Goal: Task Accomplishment & Management: Complete application form

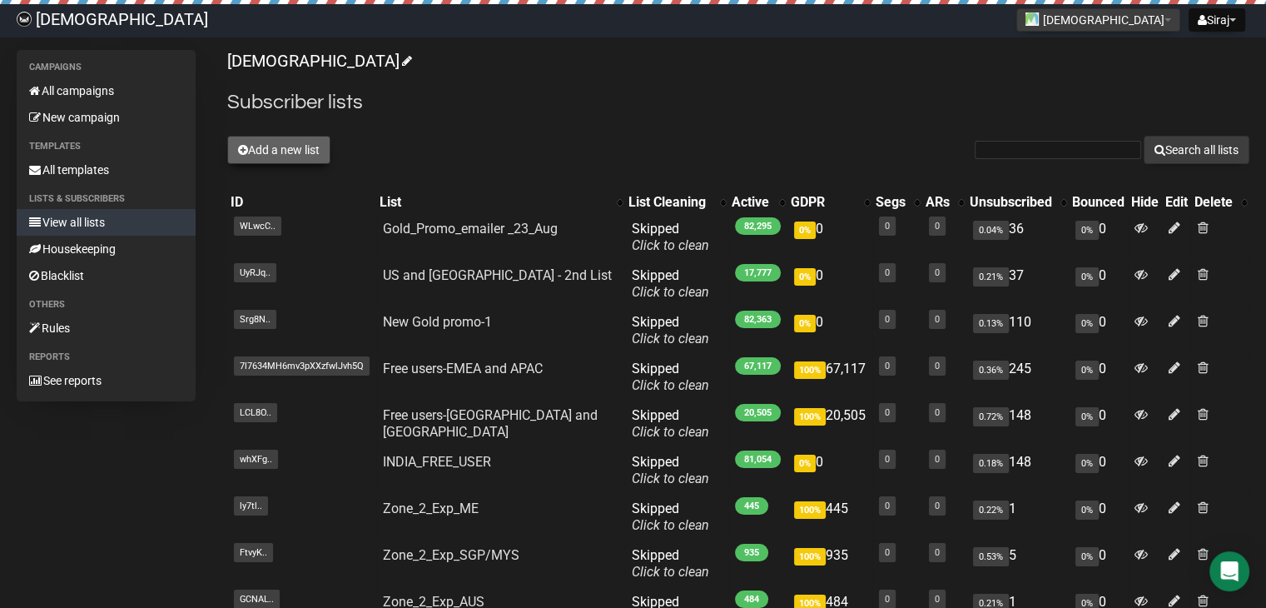
click at [241, 146] on icon at bounding box center [243, 150] width 10 height 12
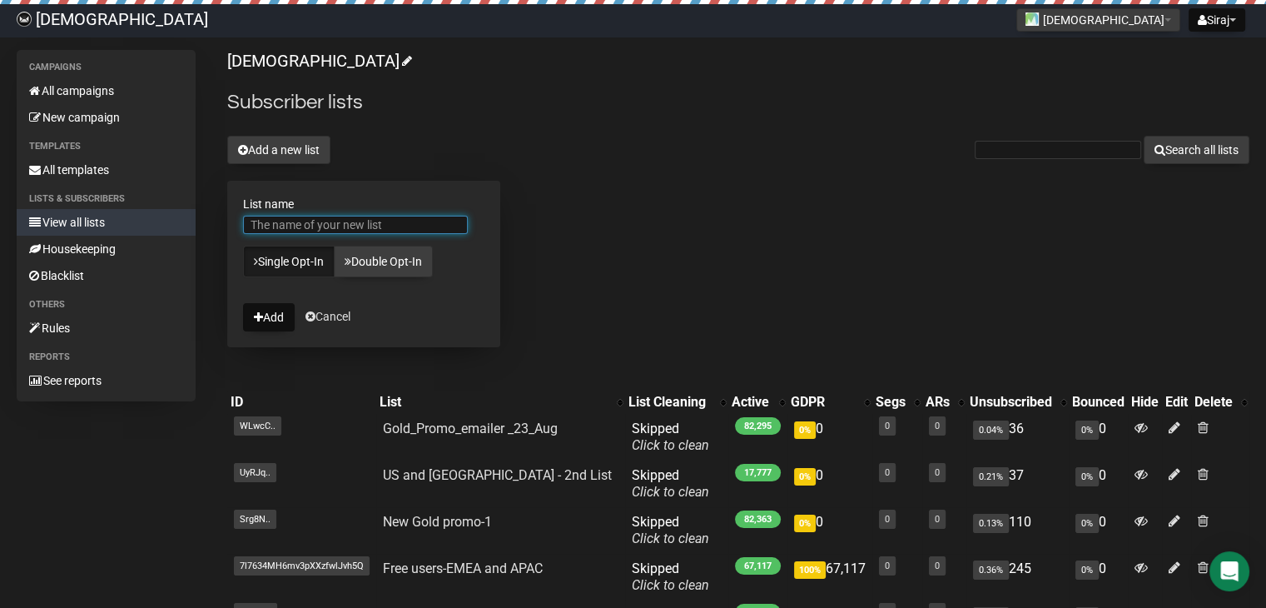
click at [330, 225] on input "List name" at bounding box center [355, 225] width 225 height 18
click at [672, 128] on div "Islamicly Subscriber lists Add a new list Search all lists List name Single Opt…" at bounding box center [738, 498] width 1022 height 896
click at [326, 222] on input "List name" at bounding box center [355, 225] width 225 height 18
paste input "App Subscription campaign for [GEOGRAPHIC_DATA] 75%"
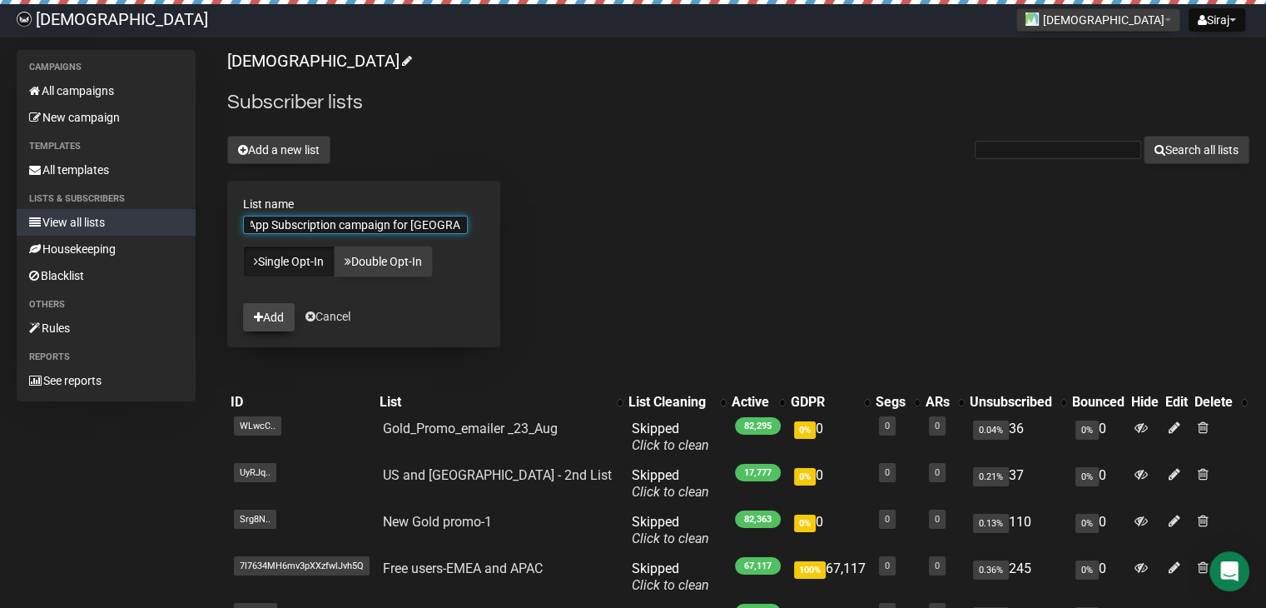
type input "App Subscription campaign for [GEOGRAPHIC_DATA] 75%"
click at [263, 316] on button "Add" at bounding box center [269, 317] width 52 height 28
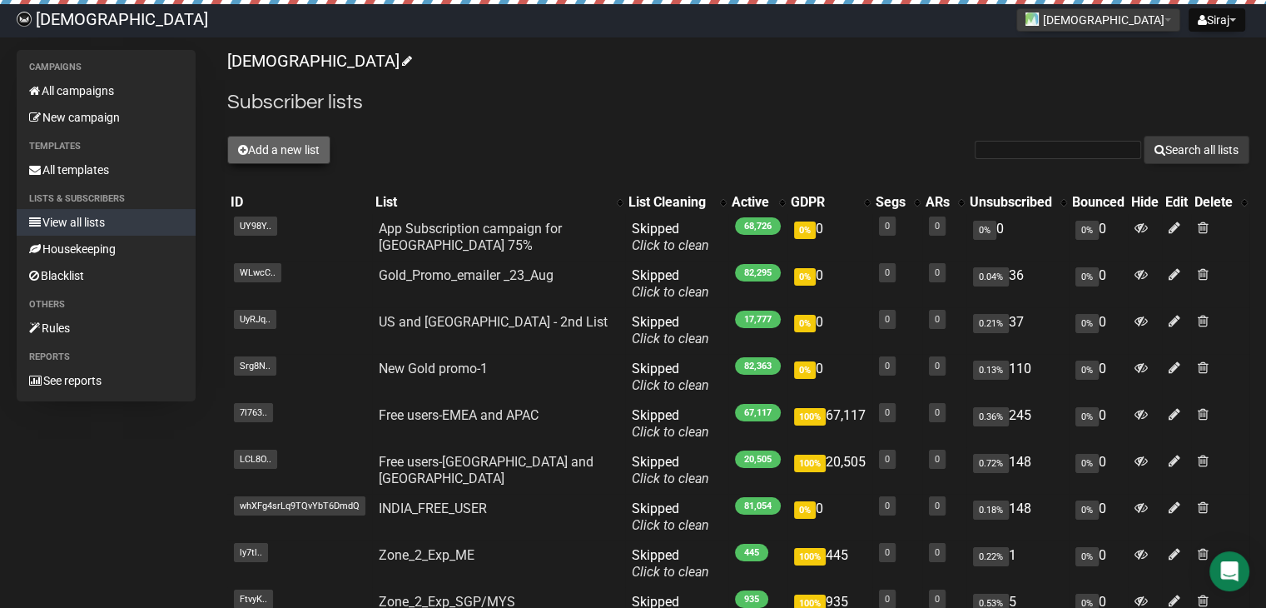
click at [238, 148] on icon at bounding box center [243, 150] width 10 height 12
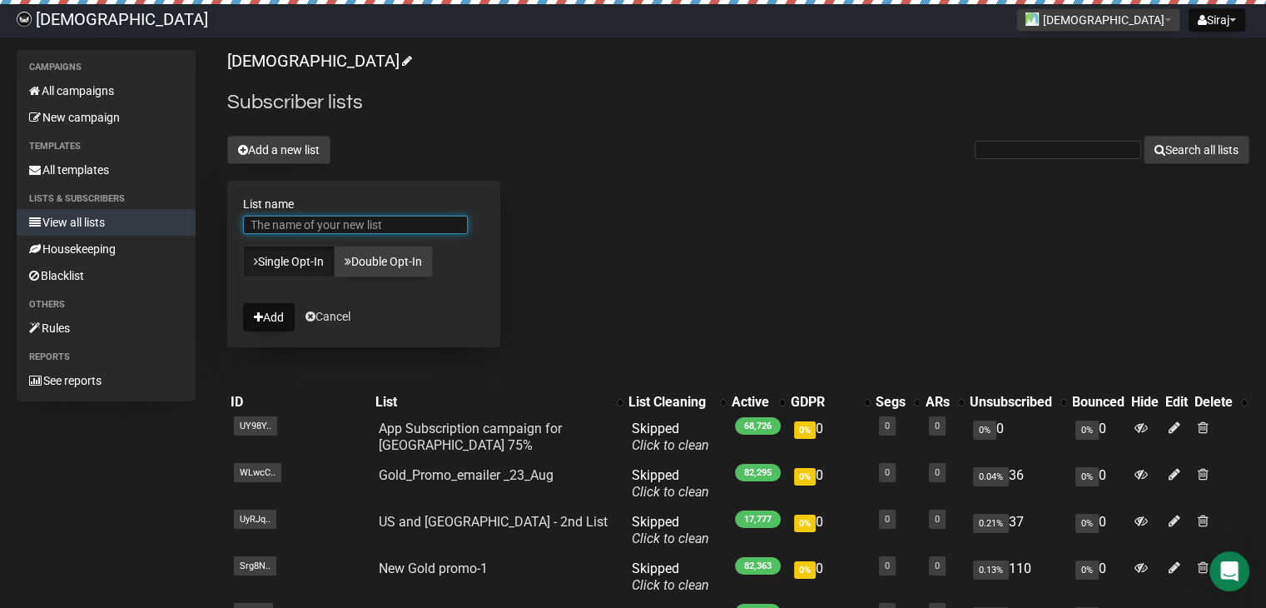
click at [303, 227] on input "List name" at bounding box center [355, 225] width 225 height 18
drag, startPoint x: 411, startPoint y: 224, endPoint x: 436, endPoint y: 223, distance: 25.0
click at [436, 223] on input "App Subscription campaign for [GEOGRAPHIC_DATA] 75%" at bounding box center [355, 225] width 225 height 18
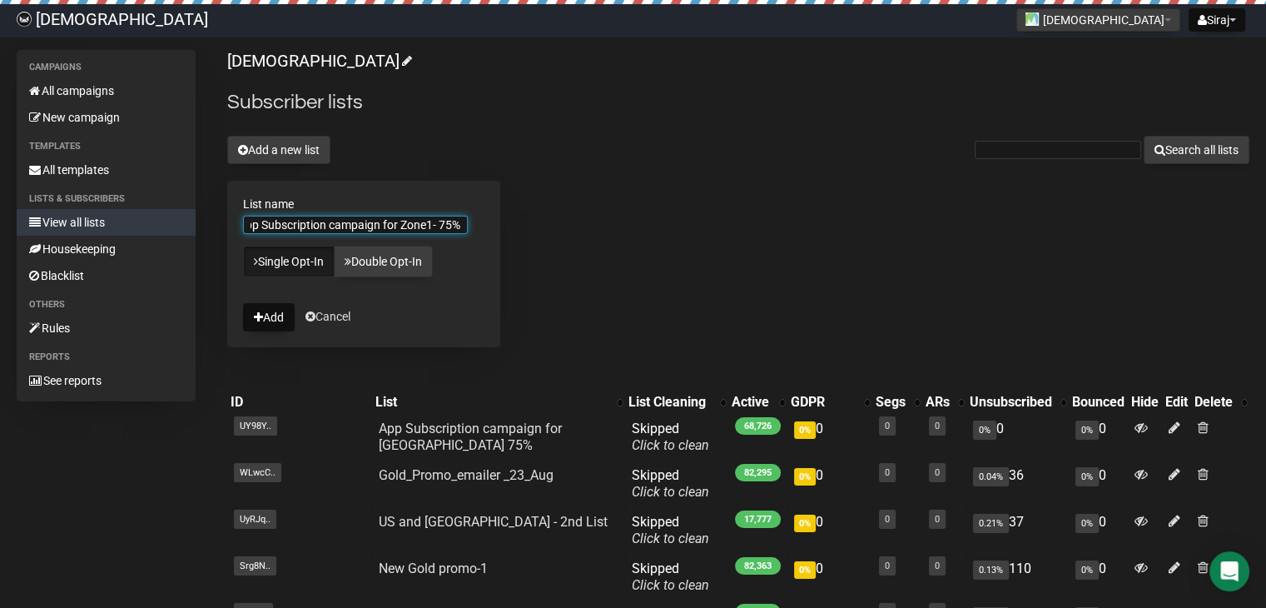
drag, startPoint x: 366, startPoint y: 217, endPoint x: 705, endPoint y: 230, distance: 339.0
click at [705, 230] on div "Islamicly Subscriber lists Add a new list Search all lists List name App Subscr…" at bounding box center [738, 498] width 1022 height 896
click at [377, 223] on input "App Subscription campaign for Zone1- 75%" at bounding box center [355, 225] width 225 height 18
type input "App Subscription campaign for Zone1- 75%"
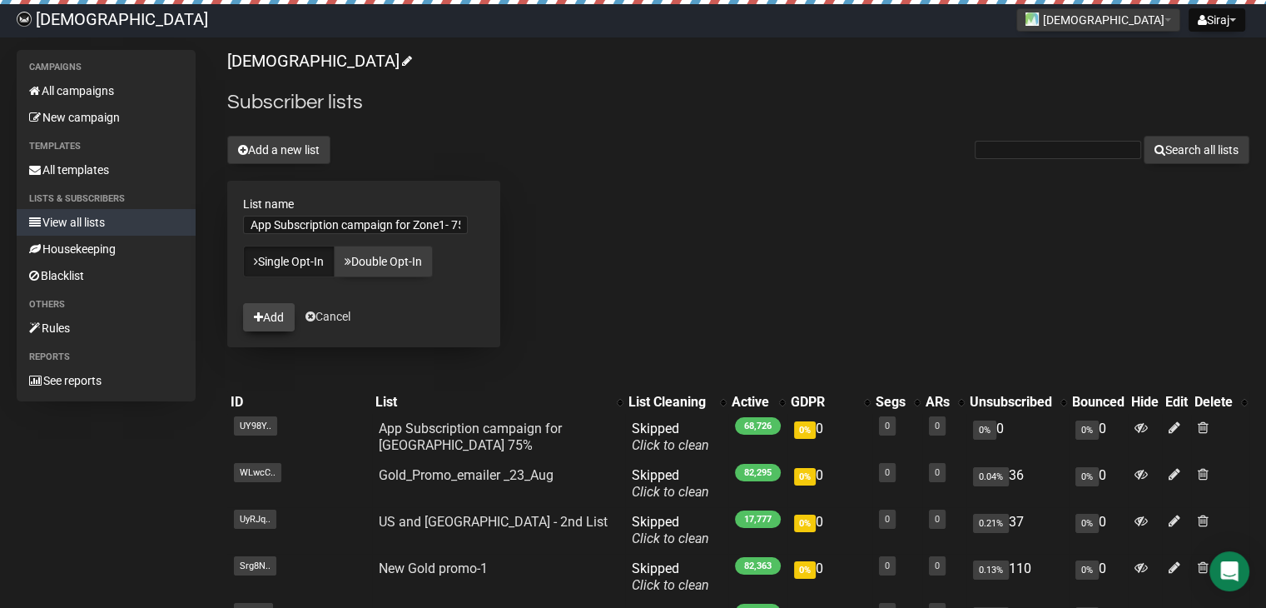
click at [261, 314] on icon "submit" at bounding box center [258, 317] width 9 height 12
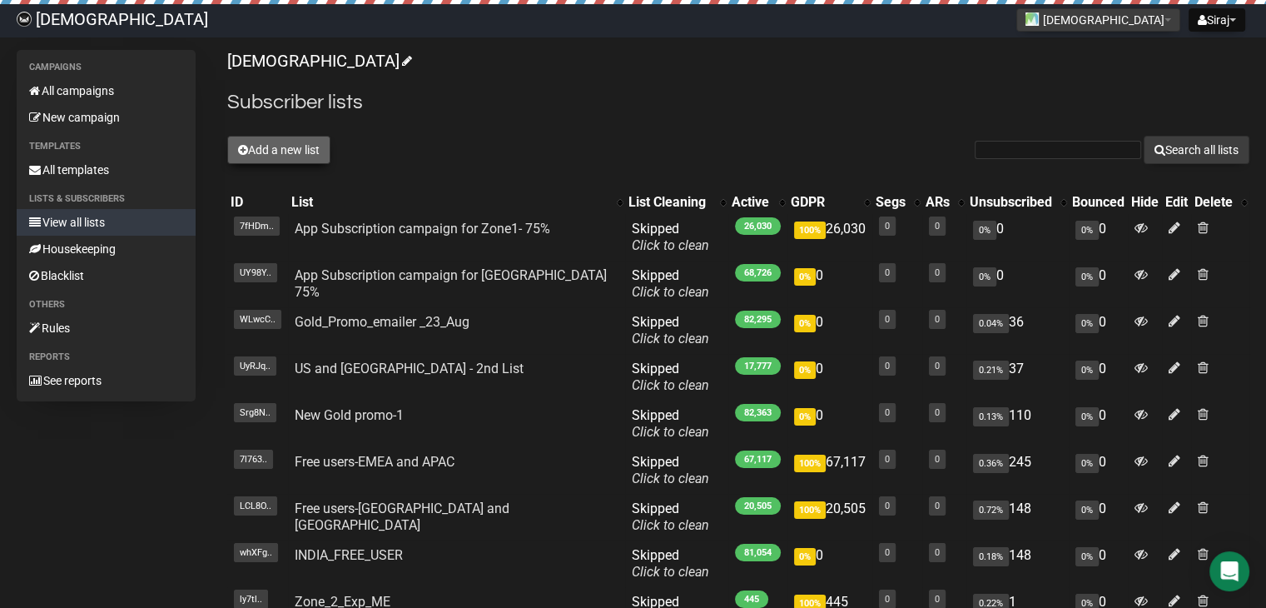
click at [246, 144] on icon at bounding box center [243, 150] width 10 height 12
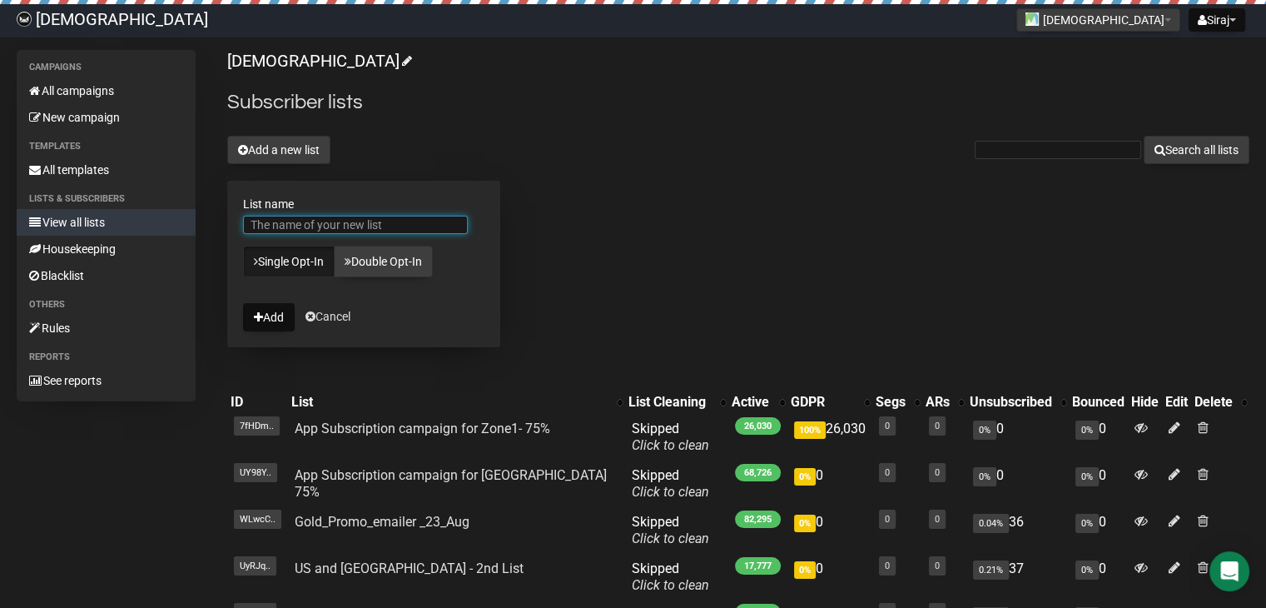
click at [370, 226] on input "List name" at bounding box center [355, 225] width 225 height 18
click at [445, 224] on input "App Subscription campaign for Zone1- 75%" at bounding box center [355, 225] width 225 height 18
drag, startPoint x: 459, startPoint y: 224, endPoint x: 618, endPoint y: 244, distance: 159.4
click at [618, 244] on div "Islamicly Subscriber lists Add a new list Search all lists List name App Subscr…" at bounding box center [738, 498] width 1022 height 896
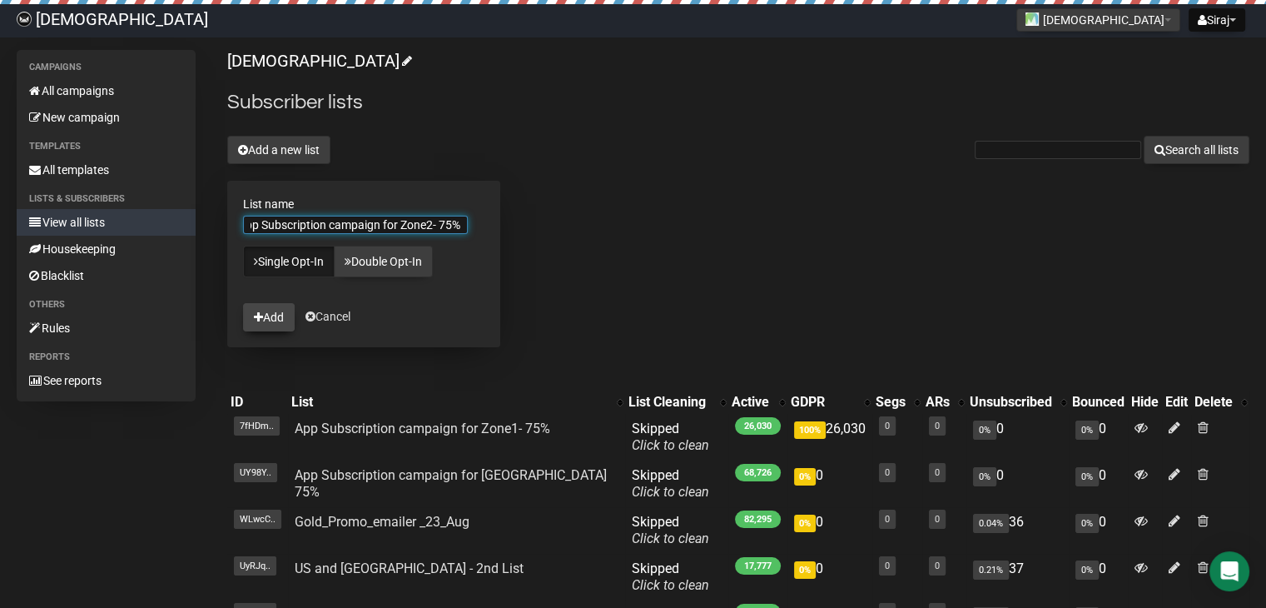
type input "App Subscription campaign for Zone2- 75%"
click at [270, 314] on button "Add" at bounding box center [269, 317] width 52 height 28
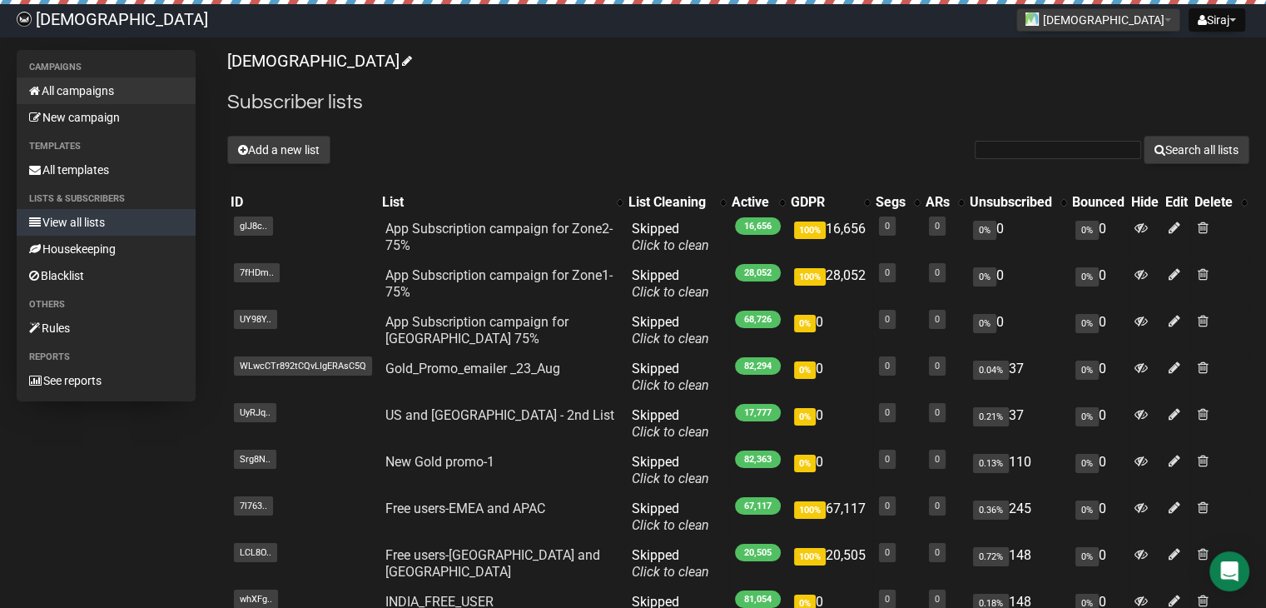
click at [87, 91] on link "All campaigns" at bounding box center [106, 90] width 179 height 27
